Goal: Task Accomplishment & Management: Use online tool/utility

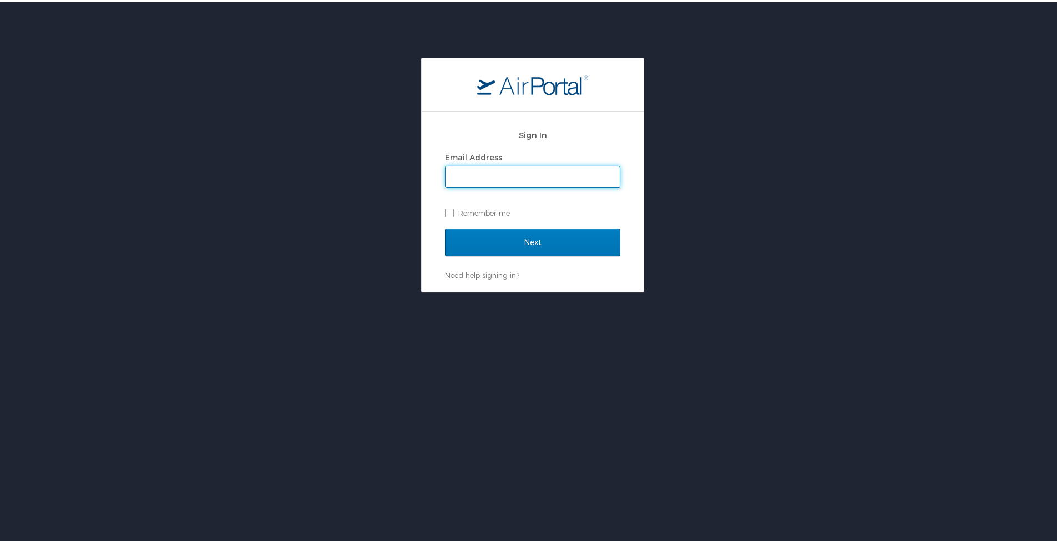
click at [482, 172] on input "Email Address" at bounding box center [533, 174] width 174 height 21
type input "[PERSON_NAME],[PERSON_NAME][EMAIL_ADDRESS][DOMAIN_NAME]"
click at [449, 208] on label "Remember me" at bounding box center [532, 211] width 175 height 17
click at [449, 208] on input "Remember me" at bounding box center [448, 210] width 7 height 7
checkbox input "true"
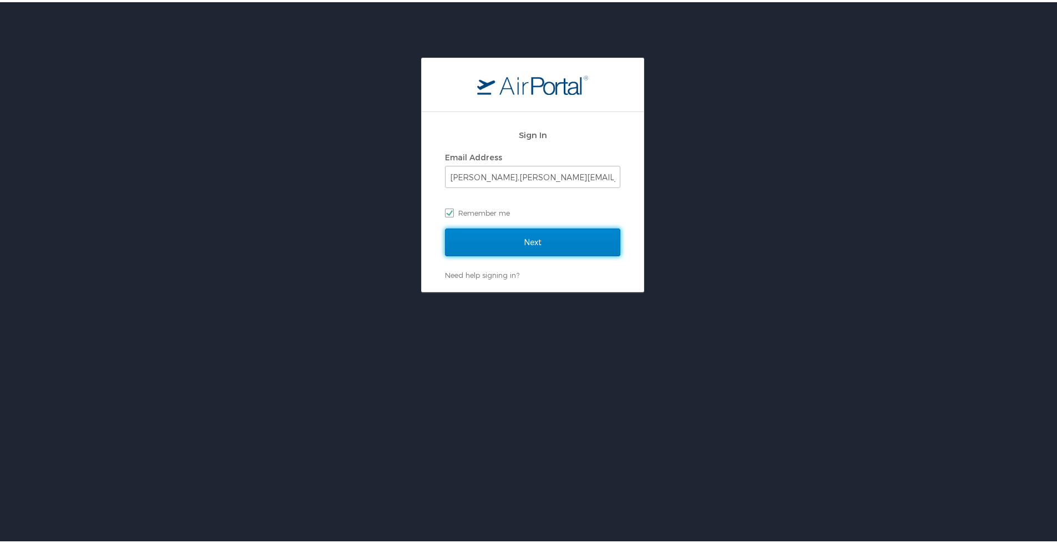
click at [530, 241] on input "Next" at bounding box center [532, 240] width 175 height 28
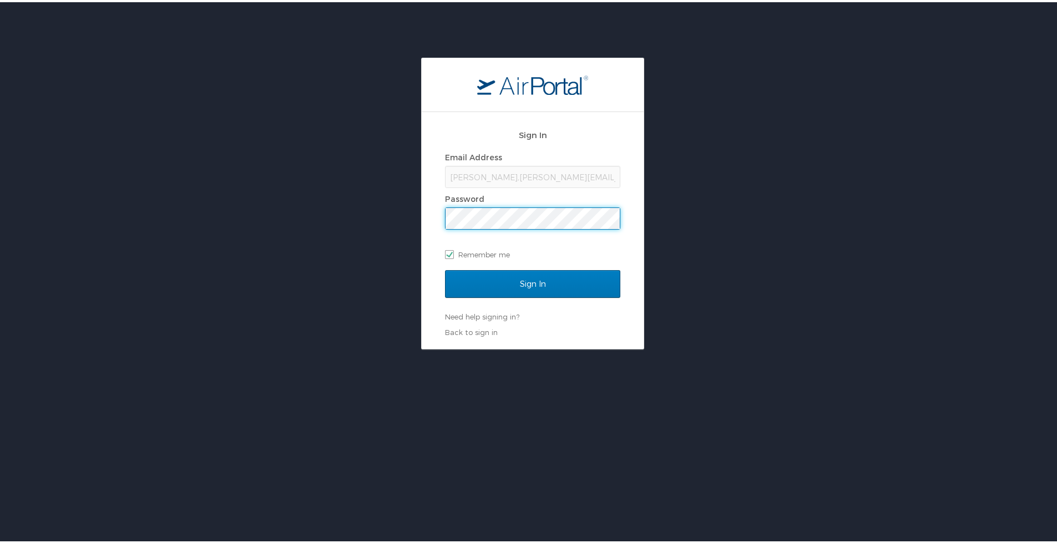
click at [445, 268] on input "Sign In" at bounding box center [532, 282] width 175 height 28
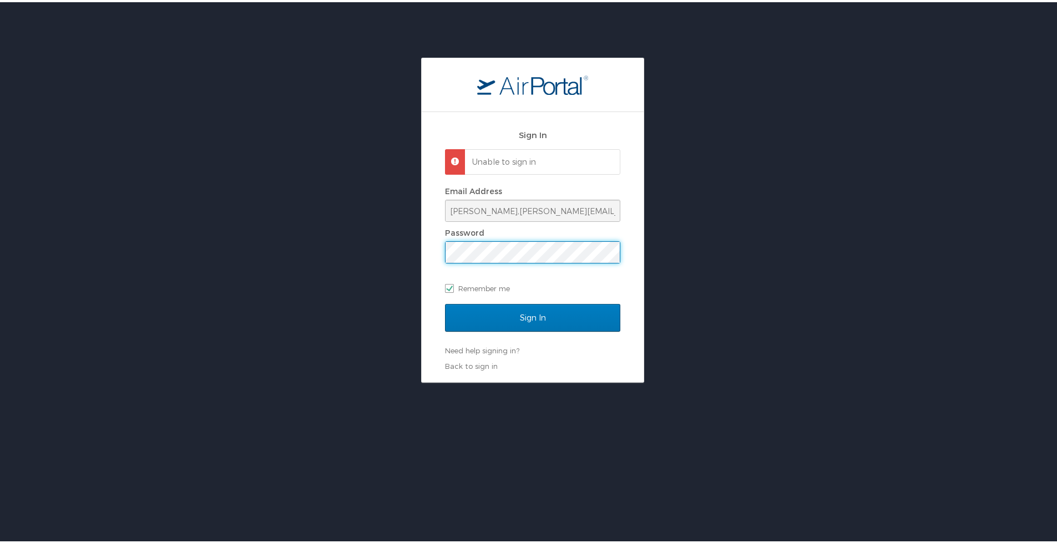
click at [295, 251] on div "Sign In Unable to sign in Email Address stephen,rawlings@imail.org Password Rem…" at bounding box center [533, 218] width 1066 height 325
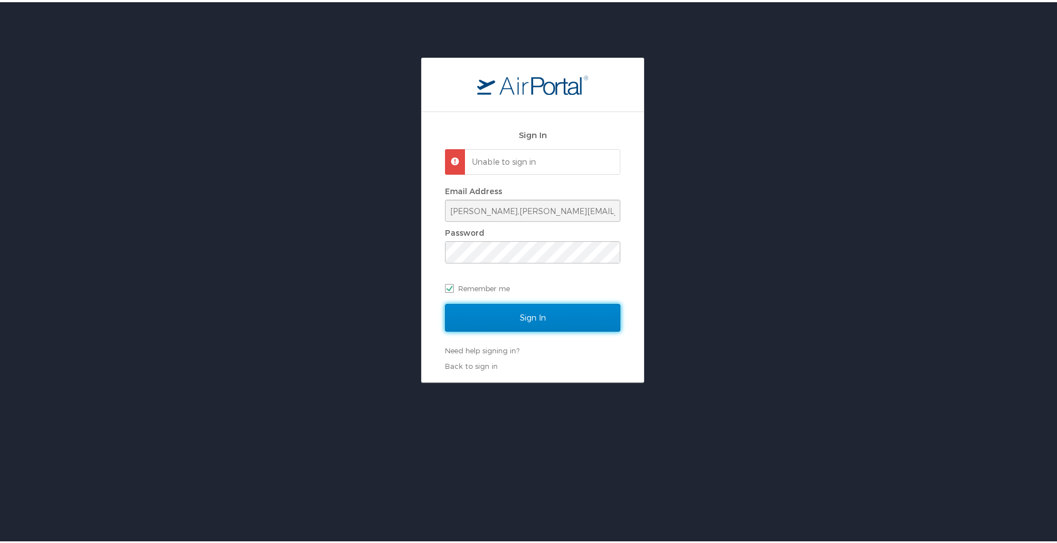
click at [501, 309] on input "Sign In" at bounding box center [532, 316] width 175 height 28
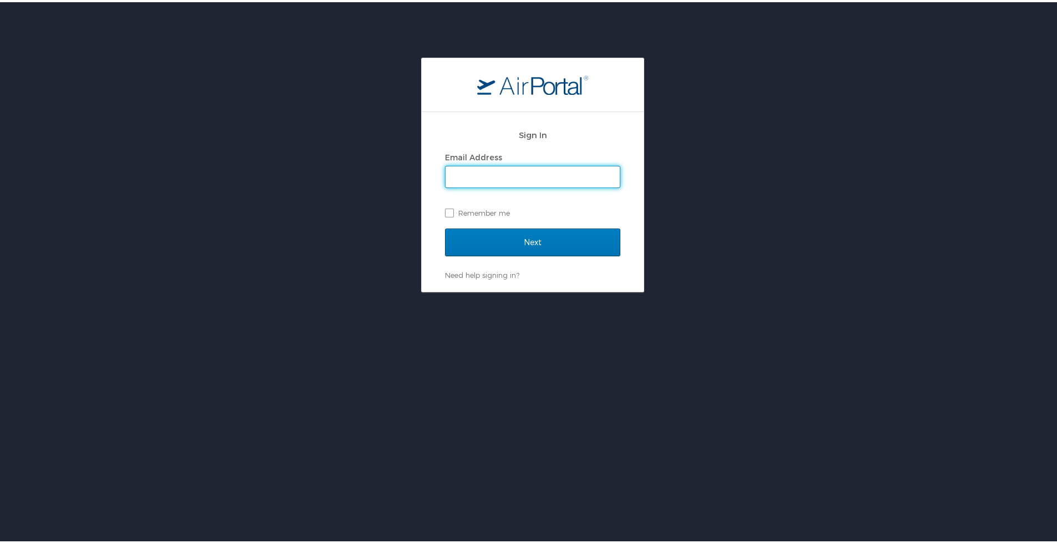
click at [481, 178] on input "Email Address" at bounding box center [533, 174] width 174 height 21
type input "[PERSON_NAME],[PERSON_NAME][EMAIL_ADDRESS][DOMAIN_NAME]"
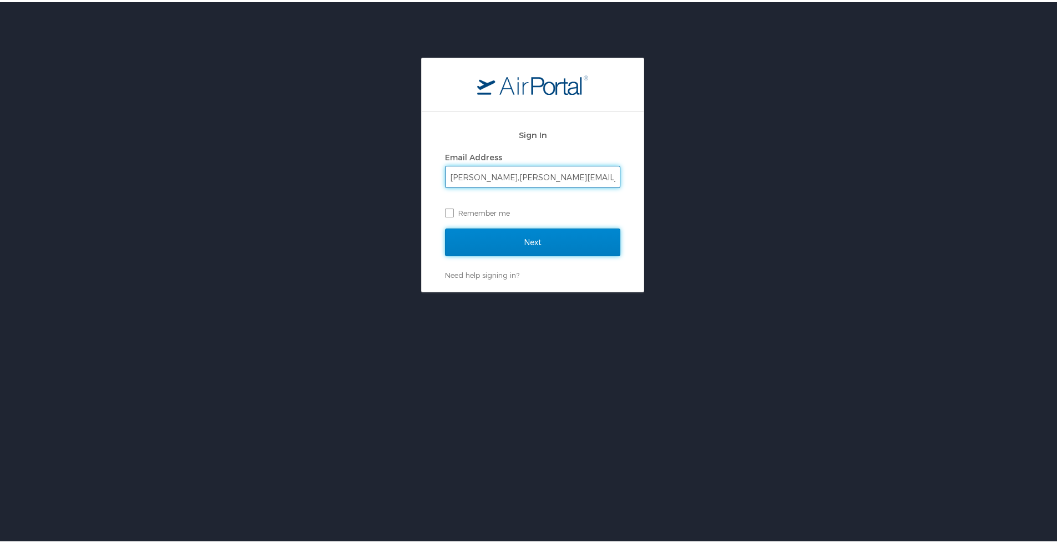
click at [523, 239] on input "Next" at bounding box center [532, 240] width 175 height 28
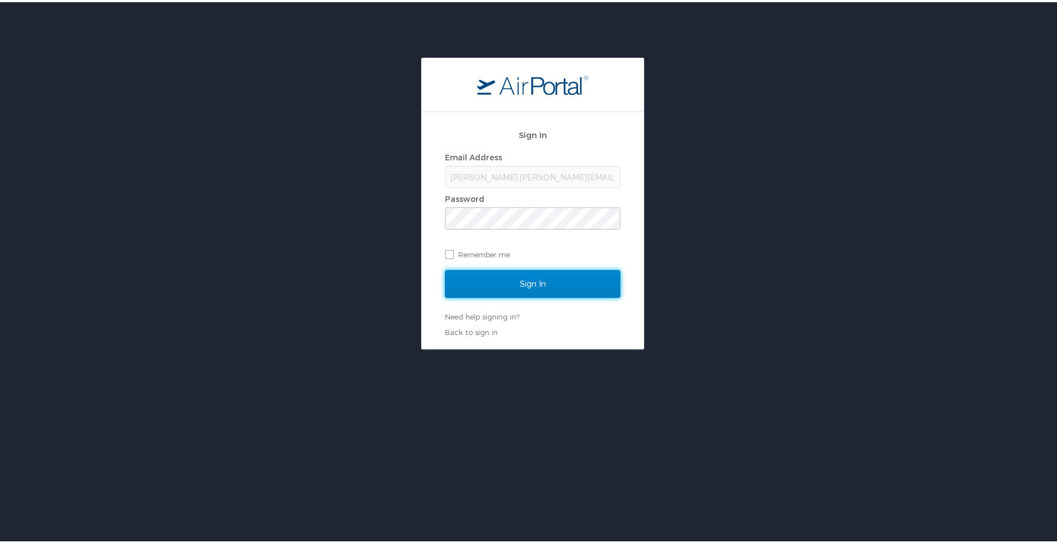
click at [521, 285] on input "Sign In" at bounding box center [532, 282] width 175 height 28
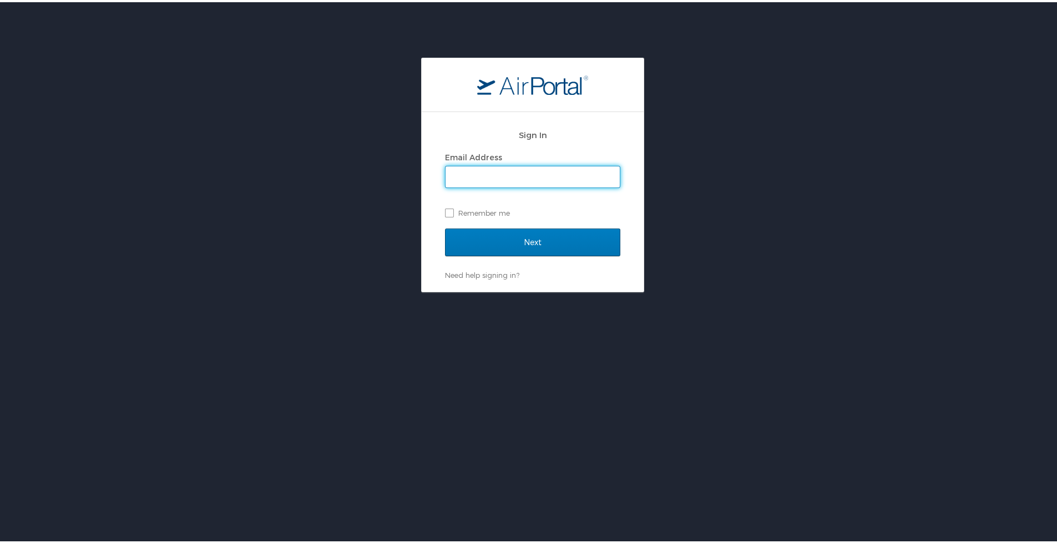
click at [490, 176] on input "Email Address" at bounding box center [533, 174] width 174 height 21
type input "stephen,rawlings@imail.org"
click at [445, 211] on label "Remember me" at bounding box center [532, 211] width 175 height 17
click at [445, 211] on input "Remember me" at bounding box center [448, 210] width 7 height 7
checkbox input "true"
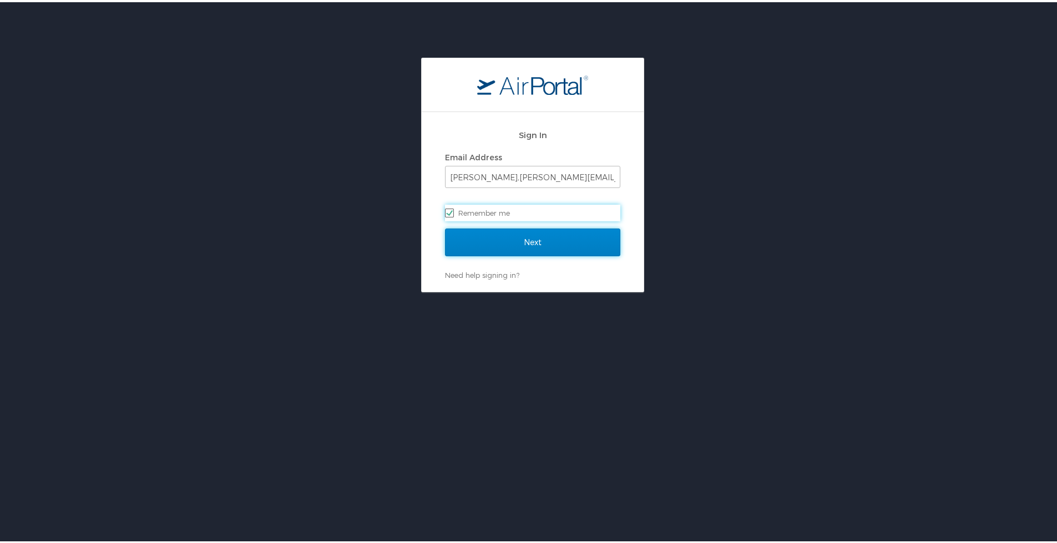
click at [498, 240] on input "Next" at bounding box center [532, 240] width 175 height 28
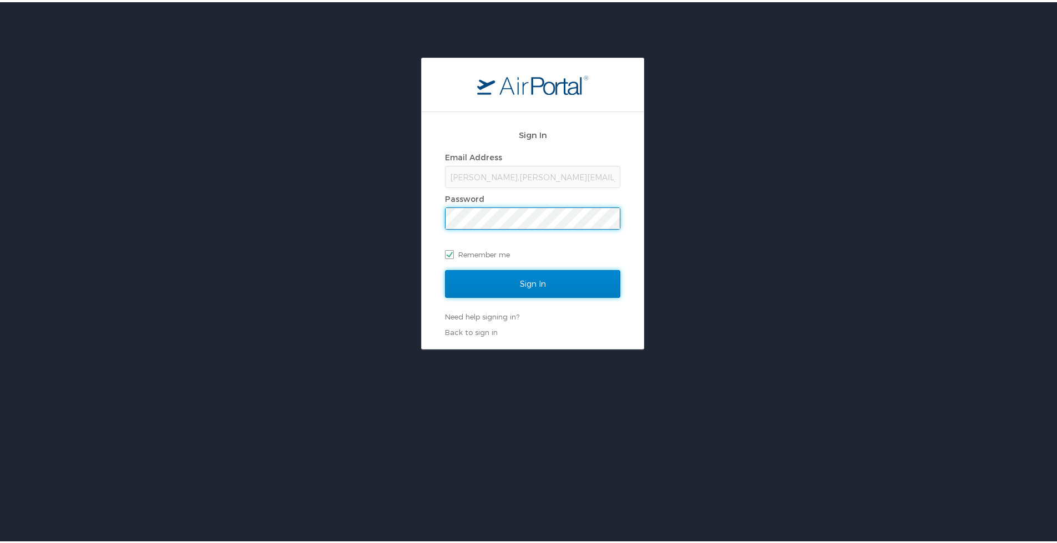
click at [510, 286] on input "Sign In" at bounding box center [532, 282] width 175 height 28
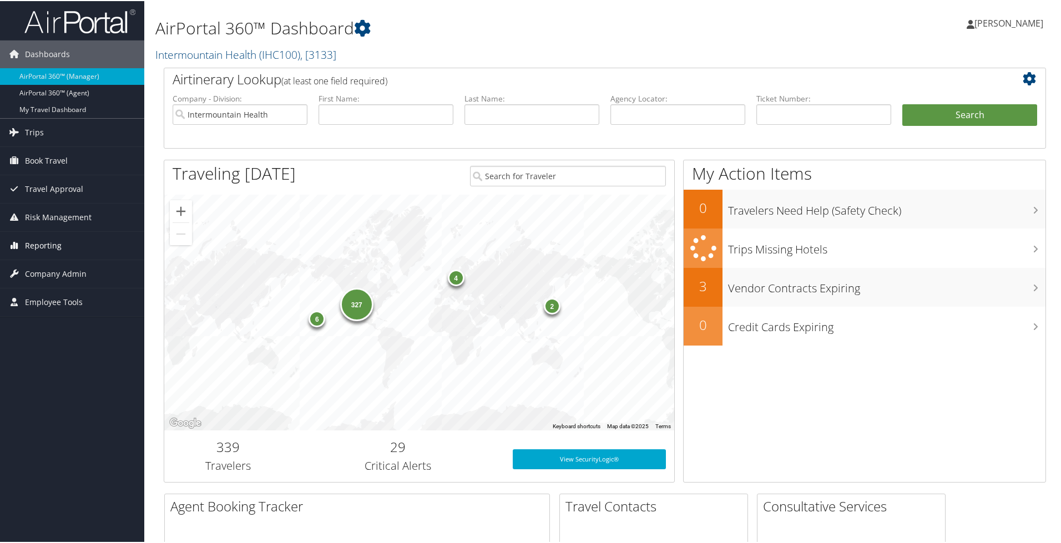
click at [53, 238] on span "Reporting" at bounding box center [43, 245] width 37 height 28
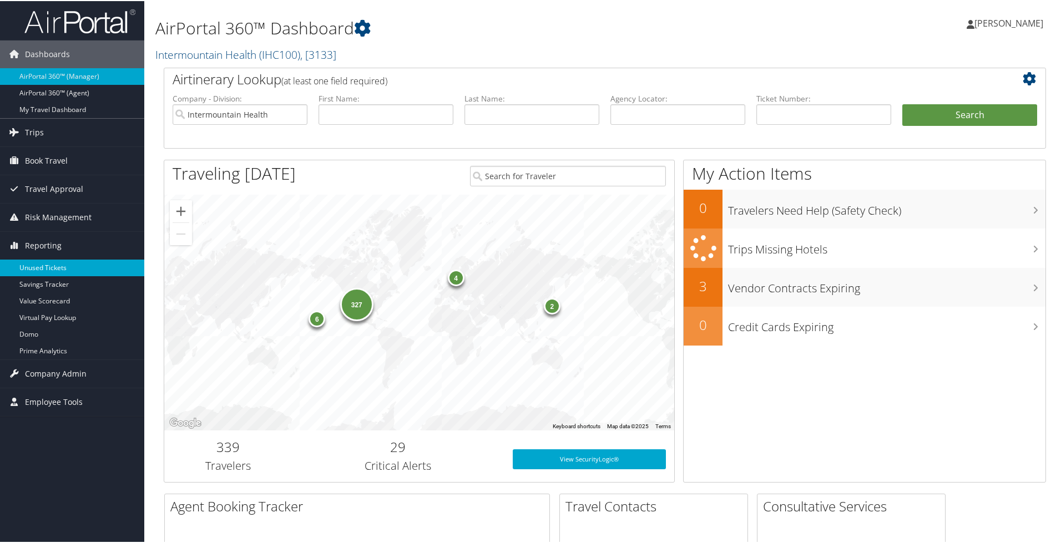
click at [52, 262] on link "Unused Tickets" at bounding box center [72, 267] width 144 height 17
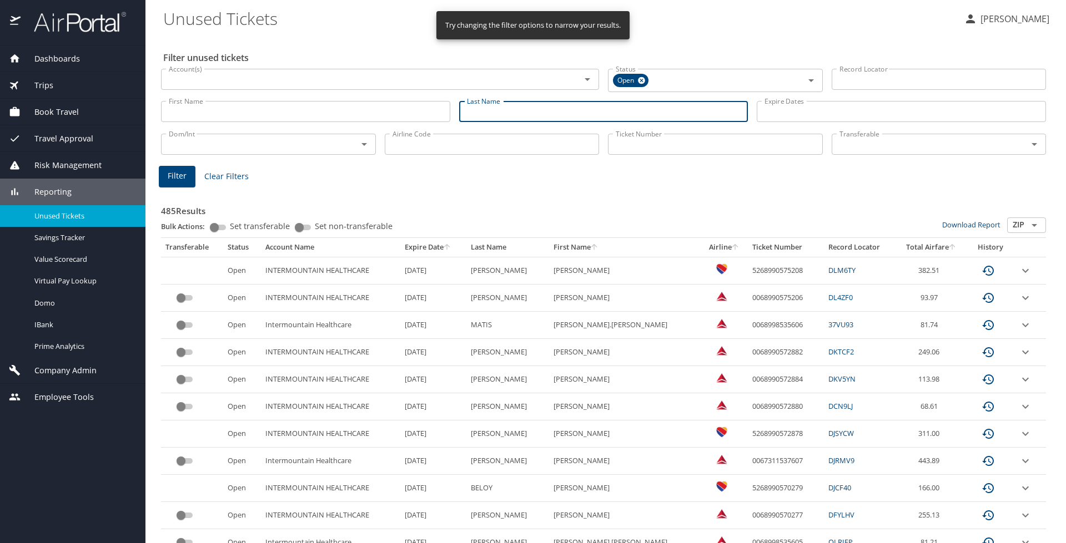
click at [517, 107] on input "Last Name" at bounding box center [603, 111] width 289 height 21
type input "n"
type input "b"
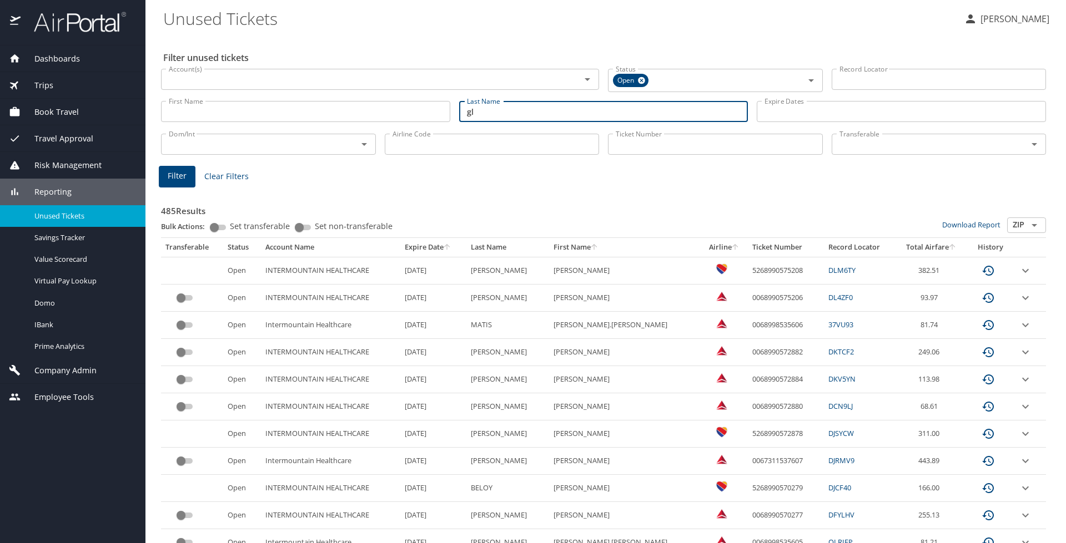
type input "g"
click at [171, 176] on span "Filter" at bounding box center [177, 176] width 19 height 14
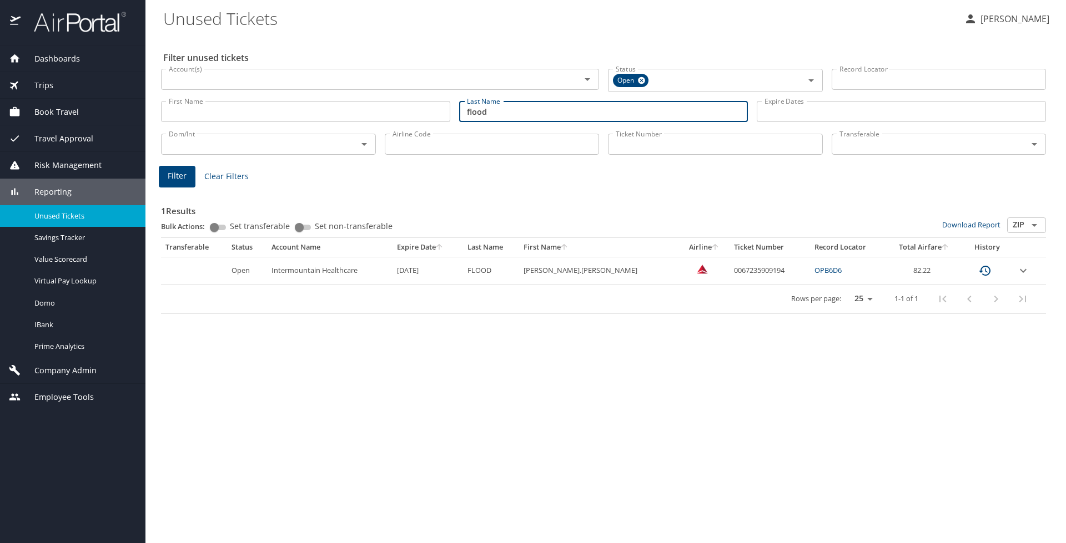
drag, startPoint x: 496, startPoint y: 110, endPoint x: 349, endPoint y: 119, distance: 147.3
click at [345, 114] on div "First Name First Name Last Name flood Last Name Expire Dates Expire Dates" at bounding box center [604, 111] width 894 height 39
type input "berensen"
click at [185, 172] on span "Filter" at bounding box center [177, 176] width 19 height 14
